Goal: Navigation & Orientation: Find specific page/section

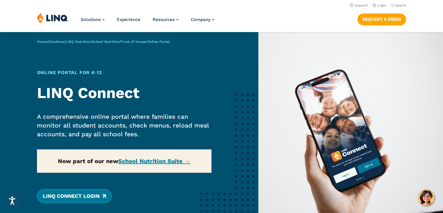
click at [89, 196] on link "LINQ Connect Login" at bounding box center [74, 196] width 75 height 14
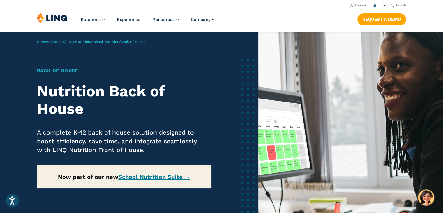
click at [382, 5] on link "Login" at bounding box center [380, 5] width 14 height 4
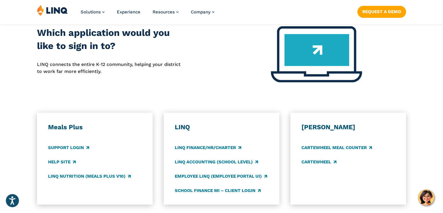
scroll to position [240, 0]
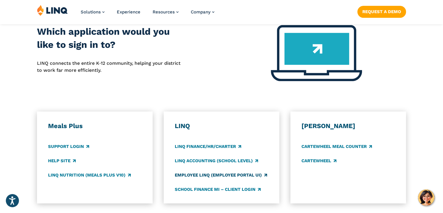
click at [218, 174] on link "Employee LINQ (Employee Portal UI)" at bounding box center [221, 175] width 92 height 6
click at [266, 175] on link "Employee LINQ (Employee Portal UI)" at bounding box center [221, 175] width 92 height 6
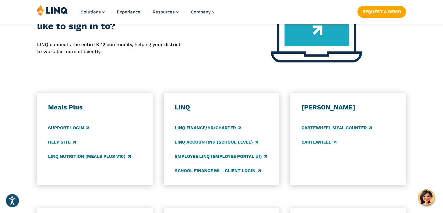
scroll to position [260, 0]
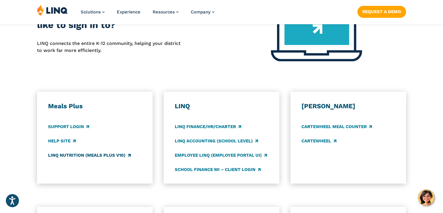
click at [99, 158] on link "LINQ Nutrition (Meals Plus v10)" at bounding box center [89, 155] width 83 height 6
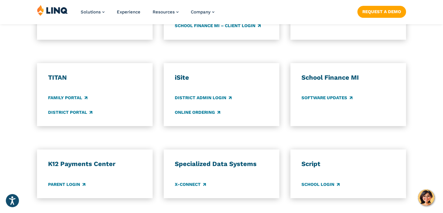
scroll to position [405, 0]
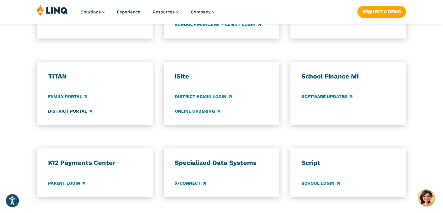
click at [68, 109] on link "District Portal" at bounding box center [70, 111] width 44 height 6
